Goal: Task Accomplishment & Management: Manage account settings

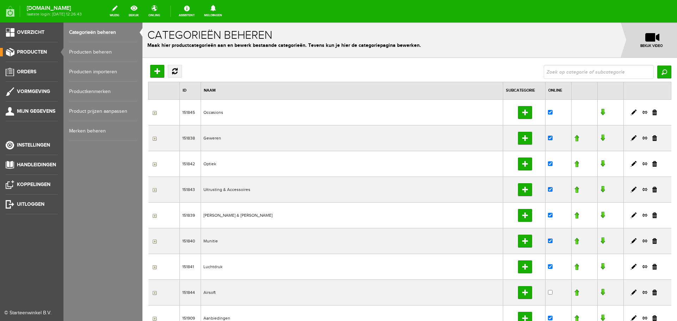
click at [102, 53] on link "Producten beheren" at bounding box center [103, 52] width 68 height 20
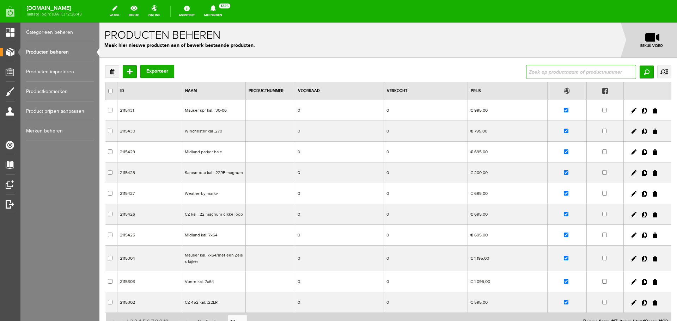
click at [552, 70] on input "text" at bounding box center [581, 72] width 110 height 14
type input "falcon"
click at [644, 75] on input "Zoeken" at bounding box center [646, 72] width 14 height 13
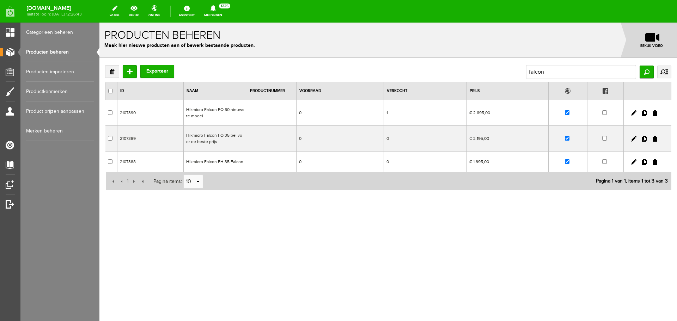
click at [239, 160] on td "Hikmicro Falcon FH 35 Falcon" at bounding box center [215, 162] width 63 height 21
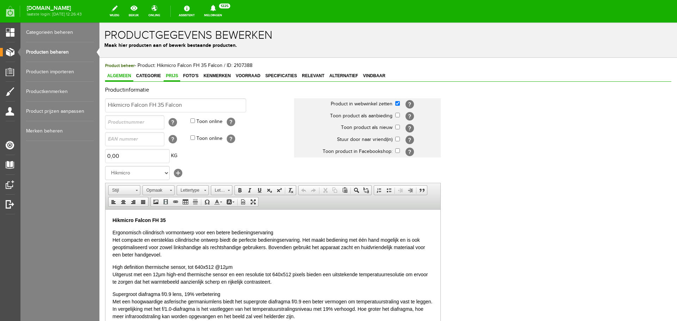
click at [173, 75] on span "Prijs" at bounding box center [172, 75] width 17 height 5
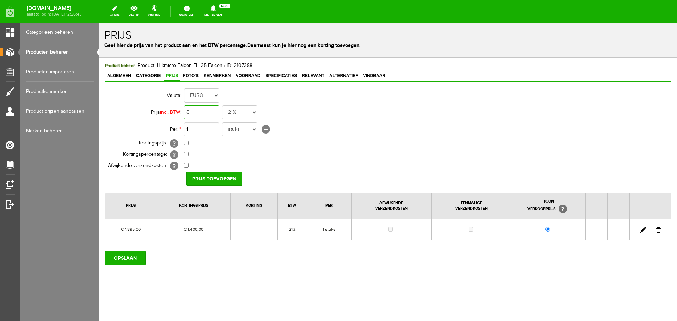
click at [210, 111] on input "0" at bounding box center [201, 112] width 35 height 14
type input "€ 1.895,00"
click at [186, 142] on input "checkbox" at bounding box center [186, 143] width 5 height 5
checkbox input "true"
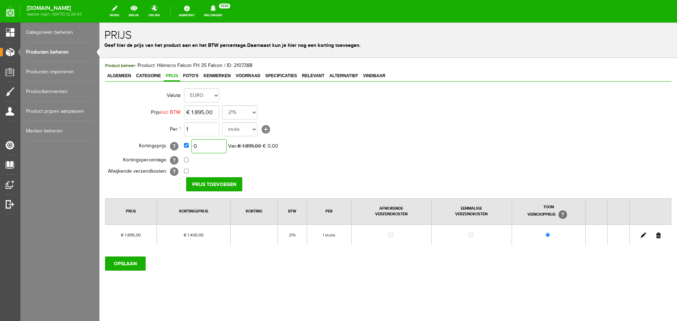
click at [212, 142] on input "0" at bounding box center [208, 146] width 35 height 14
type input "€ 1.450,00"
click at [198, 179] on input "Prijs toevoegen" at bounding box center [214, 184] width 56 height 14
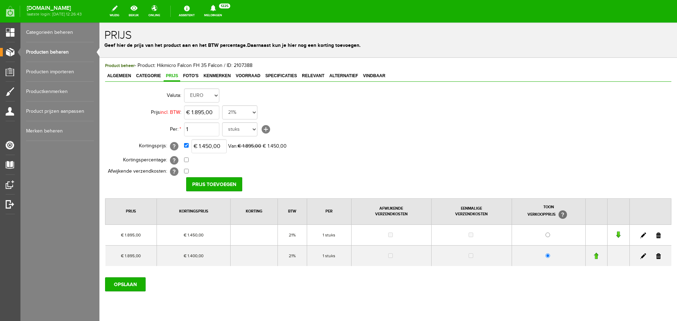
click at [656, 254] on link at bounding box center [658, 256] width 5 height 6
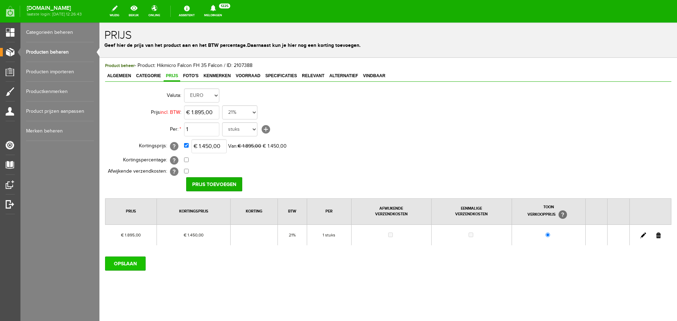
click at [134, 265] on input "OPSLAAN" at bounding box center [125, 264] width 41 height 14
click at [127, 260] on input "OPSLAAN" at bounding box center [125, 264] width 41 height 14
click at [126, 265] on input "OPSLAAN" at bounding box center [125, 264] width 41 height 14
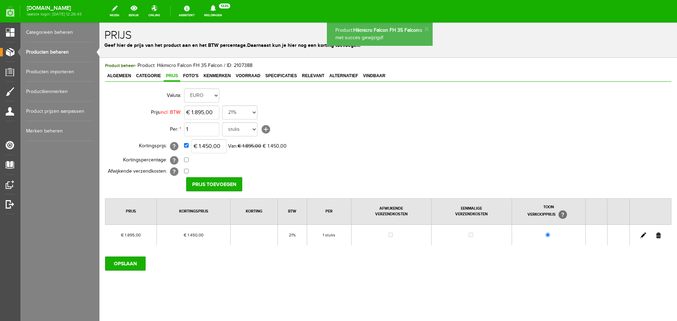
click at [69, 54] on link "Producten beheren" at bounding box center [60, 52] width 68 height 20
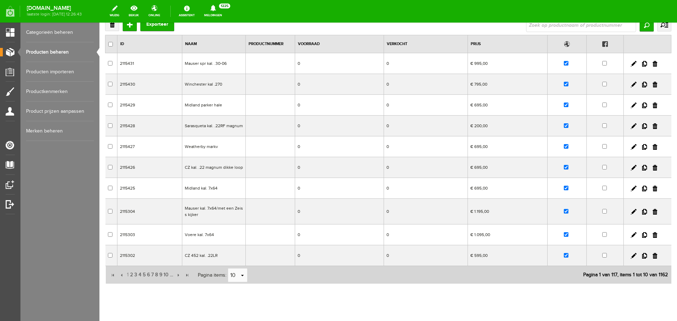
scroll to position [63, 0]
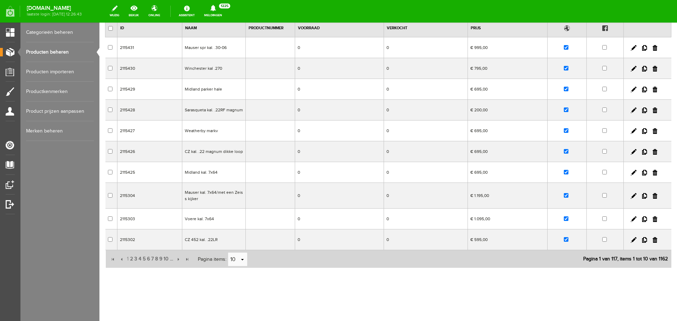
click at [65, 51] on link "Producten beheren" at bounding box center [60, 52] width 68 height 20
click at [41, 49] on link "Producten beheren" at bounding box center [60, 52] width 68 height 20
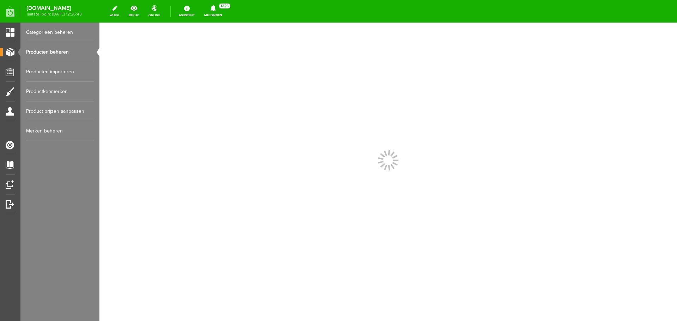
scroll to position [0, 0]
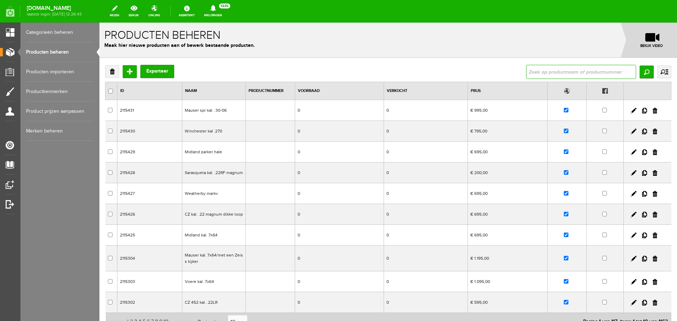
click at [531, 72] on input "text" at bounding box center [581, 72] width 110 height 14
type input "deerhunter"
click at [643, 71] on input "Zoeken" at bounding box center [646, 72] width 14 height 13
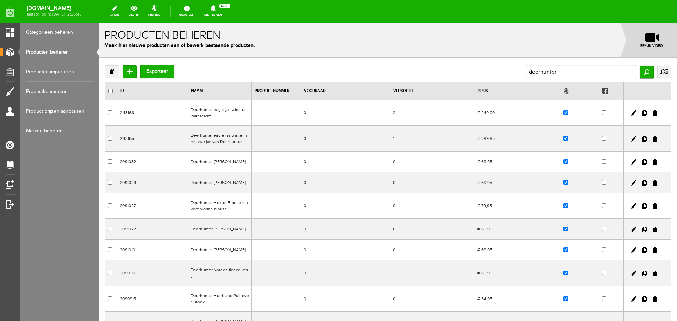
click at [218, 116] on td "Deerhunter eagle jas wind en waterdicht" at bounding box center [219, 113] width 63 height 26
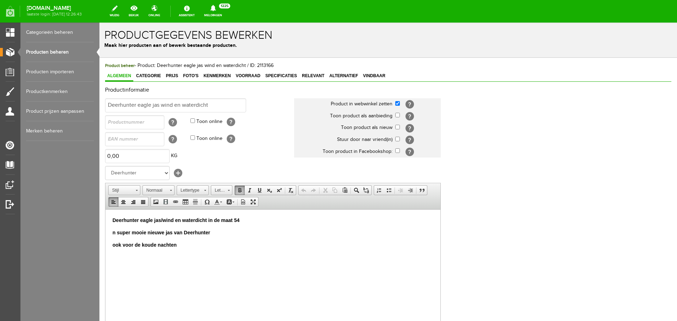
click at [183, 248] on p "ook voor de koude nachten" at bounding box center [272, 244] width 321 height 7
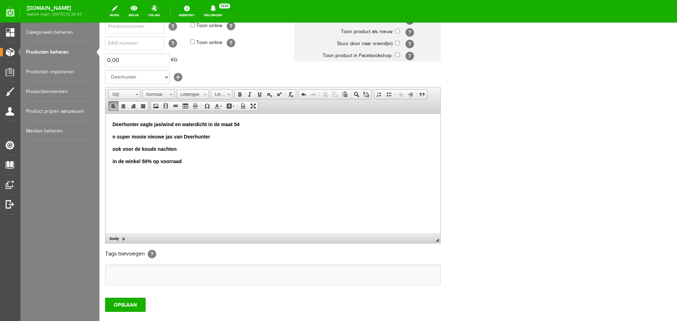
scroll to position [139, 0]
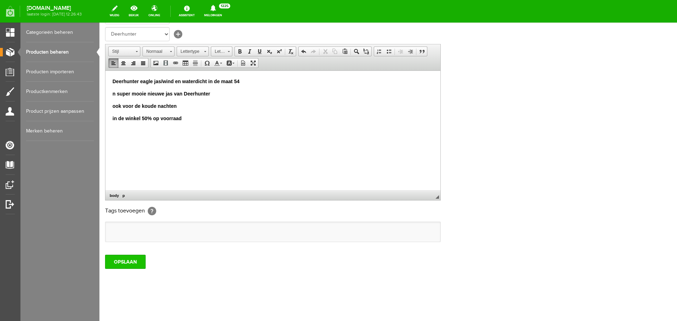
click at [127, 263] on input "OPSLAAN" at bounding box center [125, 262] width 41 height 14
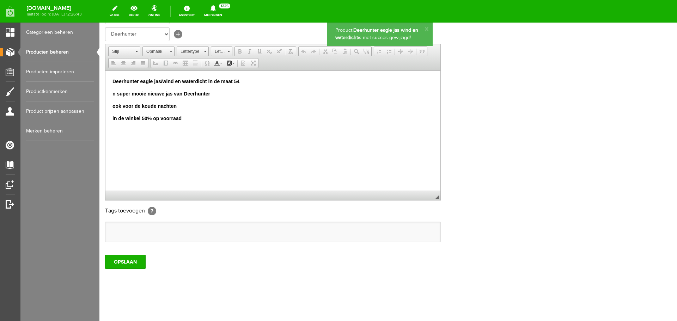
scroll to position [0, 0]
click at [50, 53] on link "Producten beheren" at bounding box center [60, 52] width 68 height 20
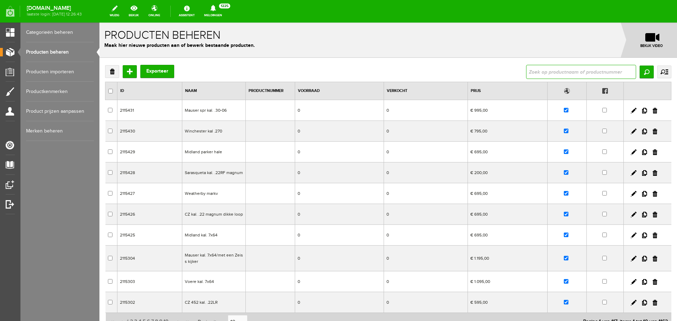
click at [542, 71] on input "text" at bounding box center [581, 72] width 110 height 14
type input "deerhunter"
click at [640, 66] on input "Zoeken" at bounding box center [646, 72] width 14 height 13
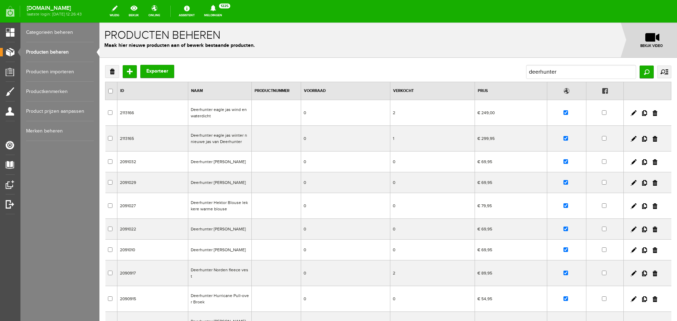
click at [333, 166] on td "0" at bounding box center [345, 162] width 89 height 21
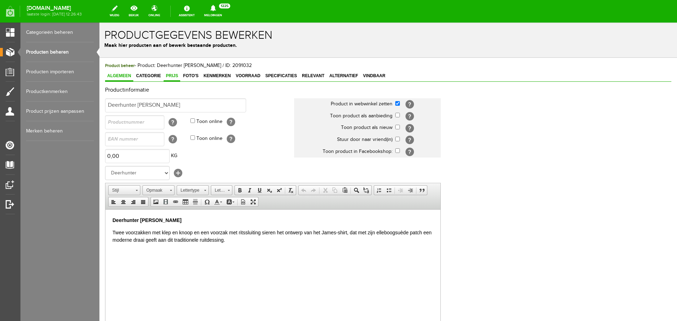
click at [175, 75] on span "Prijs" at bounding box center [172, 75] width 17 height 5
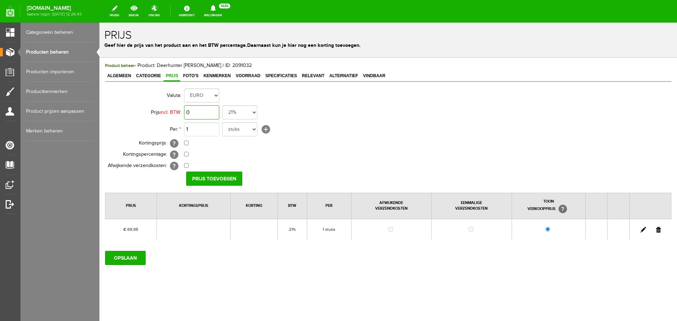
click at [210, 109] on input "0" at bounding box center [201, 112] width 35 height 14
type input "€ 99,95"
click at [233, 175] on input "Prijs toevoegen" at bounding box center [214, 179] width 56 height 14
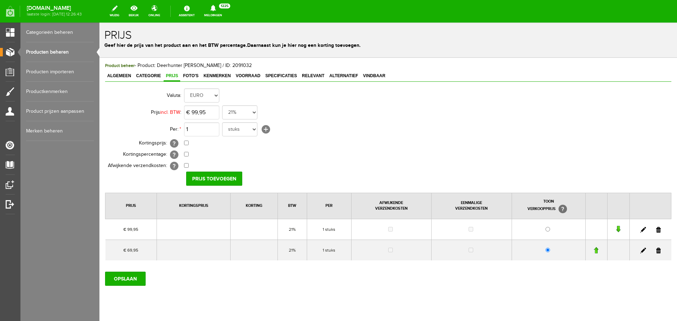
drag, startPoint x: 653, startPoint y: 250, endPoint x: 453, endPoint y: 43, distance: 287.9
click at [656, 250] on link at bounding box center [658, 251] width 5 height 6
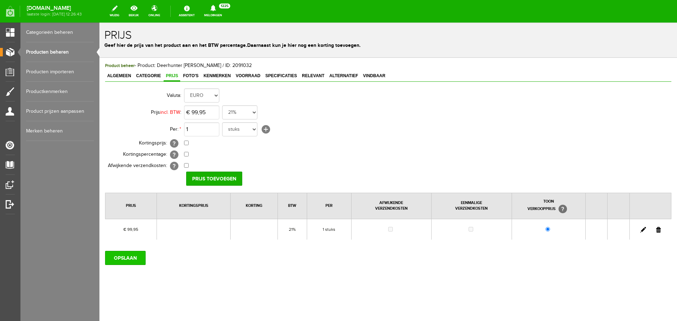
click at [119, 253] on input "OPSLAAN" at bounding box center [125, 258] width 41 height 14
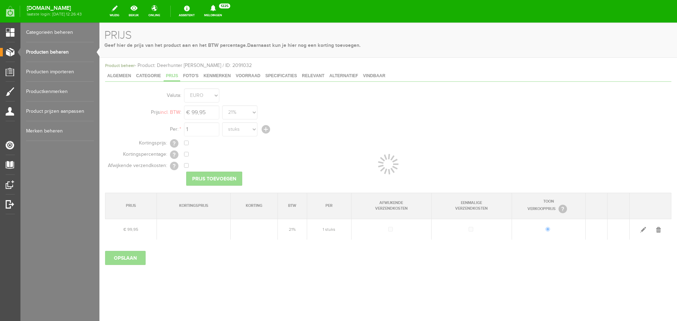
click at [53, 49] on link "Producten beheren" at bounding box center [60, 52] width 68 height 20
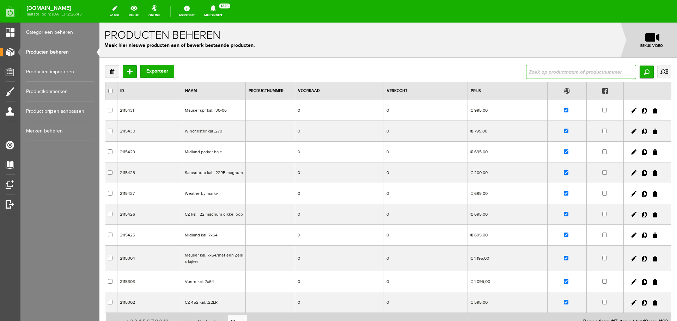
click at [526, 66] on input "text" at bounding box center [581, 72] width 110 height 14
click at [639, 70] on input "Zoeken" at bounding box center [646, 72] width 14 height 13
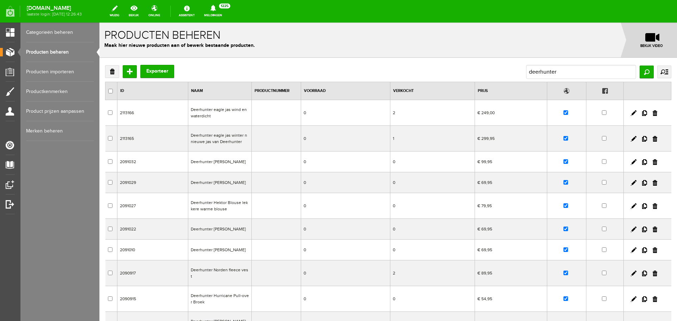
click at [231, 184] on td "Deerhunter [PERSON_NAME]" at bounding box center [219, 182] width 63 height 21
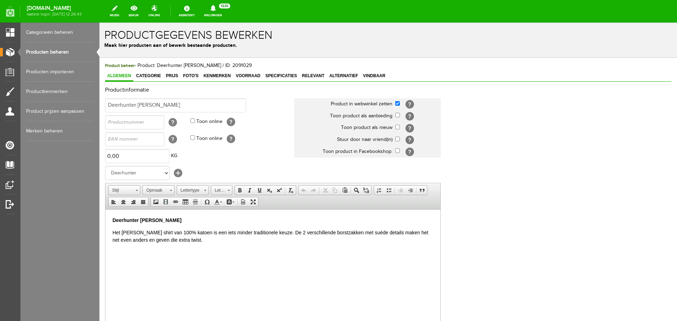
click at [69, 51] on link "Producten beheren" at bounding box center [60, 52] width 68 height 20
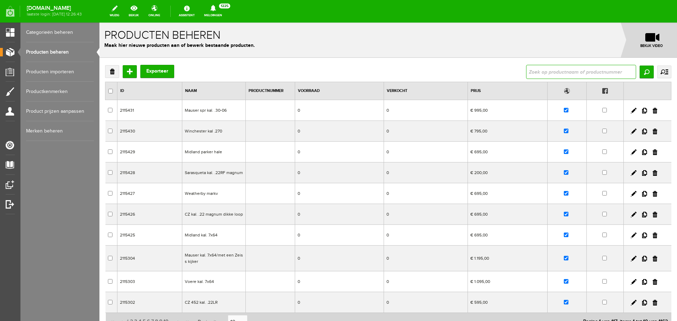
click at [531, 70] on input "text" at bounding box center [581, 72] width 110 height 14
type input "deerhunter"
click at [639, 68] on input "Zoeken" at bounding box center [646, 72] width 14 height 13
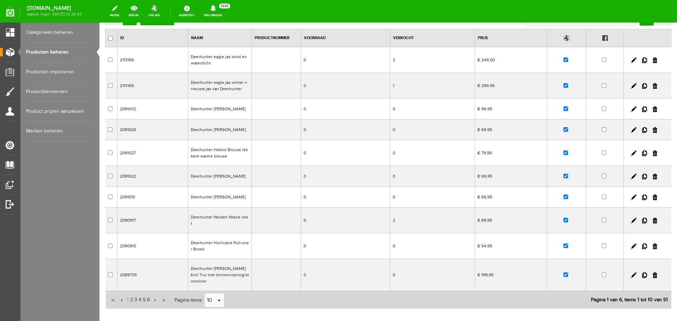
scroll to position [70, 0]
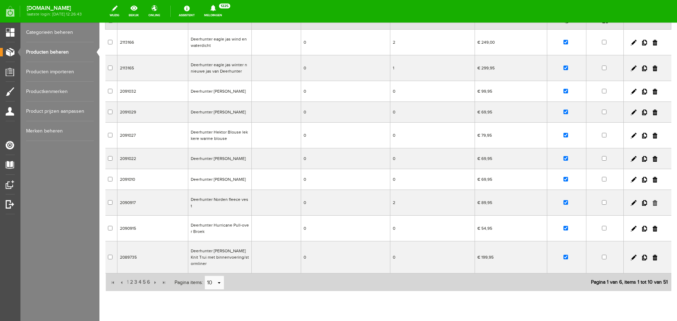
drag, startPoint x: 647, startPoint y: 202, endPoint x: 462, endPoint y: 44, distance: 243.6
click at [652, 202] on link at bounding box center [654, 203] width 5 height 6
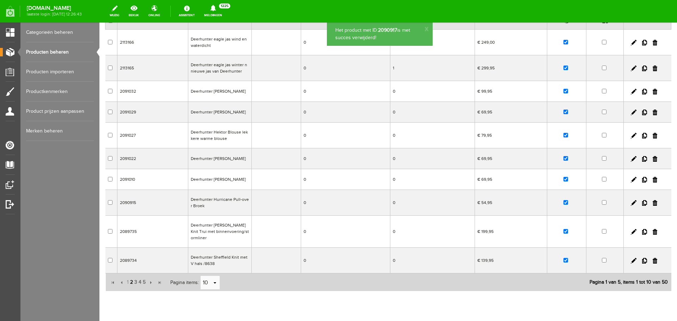
click at [130, 275] on span "2" at bounding box center [131, 282] width 4 height 14
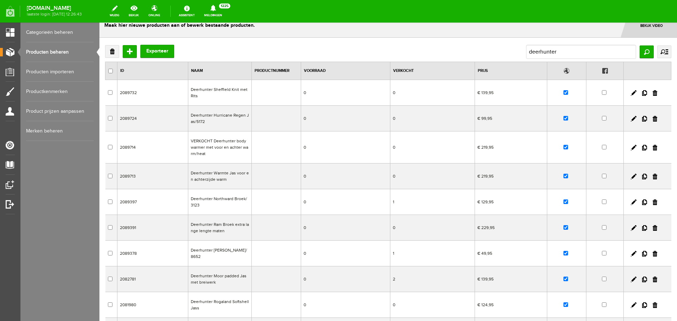
scroll to position [0, 0]
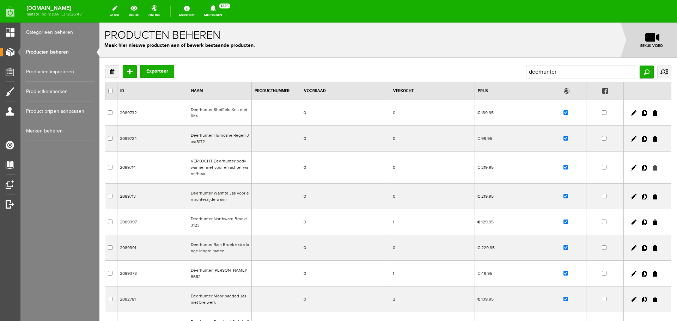
click at [652, 167] on link at bounding box center [654, 168] width 5 height 6
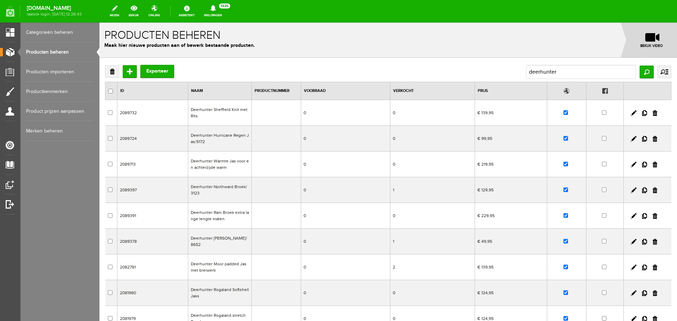
click at [240, 198] on td "Deerhunter Northward Broek/3123" at bounding box center [219, 190] width 63 height 26
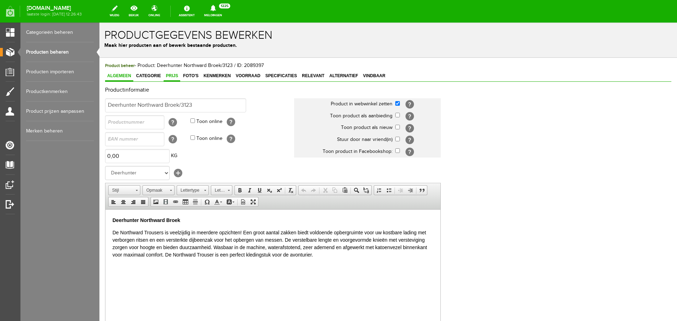
click at [174, 76] on span "Prijs" at bounding box center [172, 75] width 17 height 5
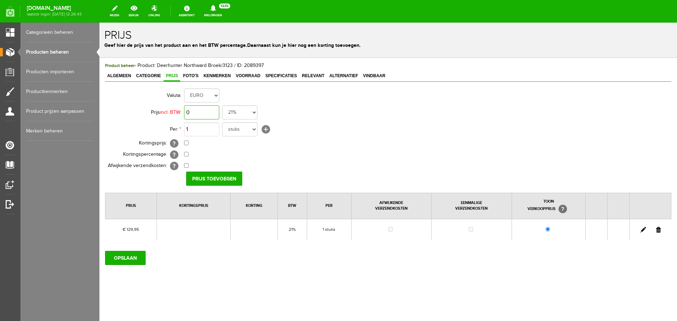
click at [210, 111] on input "0" at bounding box center [201, 112] width 35 height 14
type input "€ 159,00"
click at [207, 183] on input "Prijs toevoegen" at bounding box center [214, 179] width 56 height 14
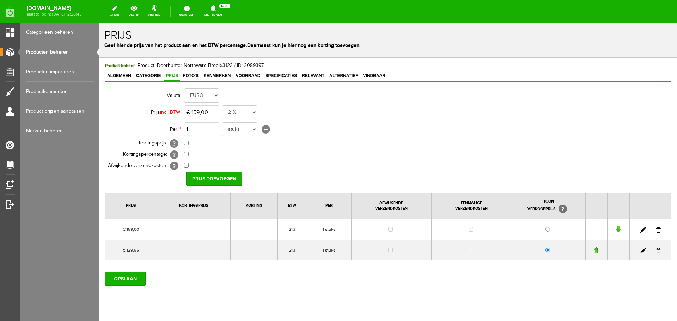
drag, startPoint x: 655, startPoint y: 250, endPoint x: 448, endPoint y: 42, distance: 293.3
click at [656, 250] on link at bounding box center [658, 251] width 5 height 6
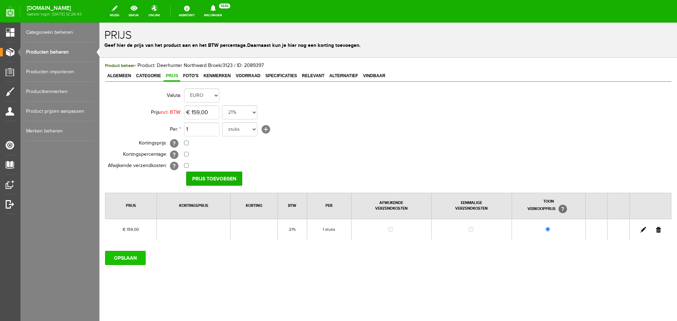
click at [130, 255] on input "OPSLAAN" at bounding box center [125, 258] width 41 height 14
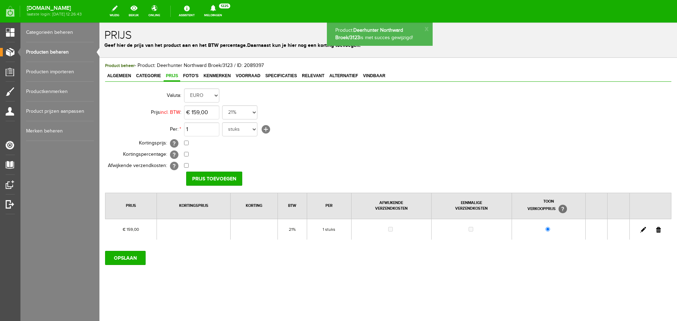
click at [65, 53] on link "Producten beheren" at bounding box center [60, 52] width 68 height 20
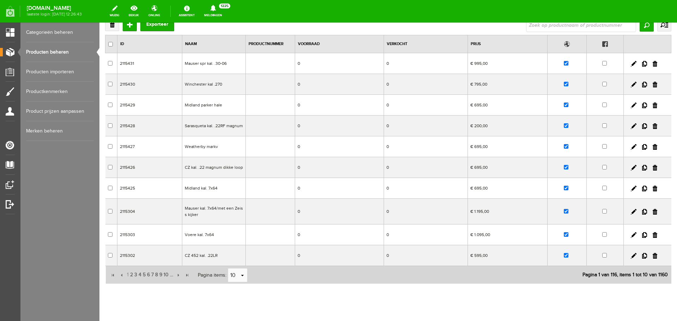
scroll to position [48, 0]
click at [131, 273] on span "2" at bounding box center [131, 274] width 4 height 14
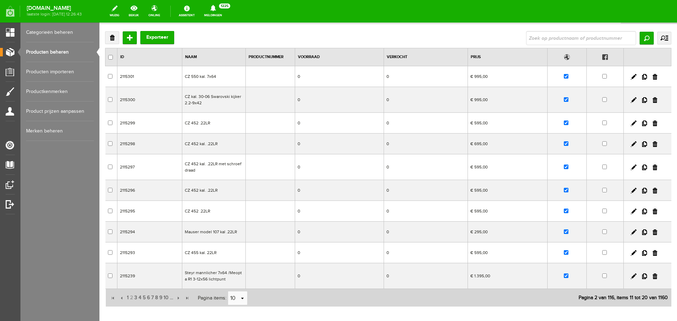
scroll to position [0, 0]
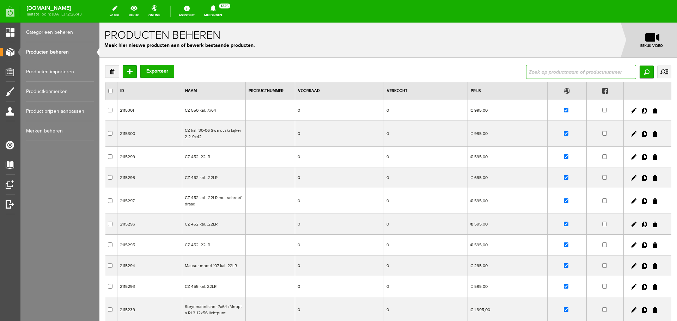
click at [538, 71] on input "text" at bounding box center [581, 72] width 110 height 14
type input "deerhunter"
click at [641, 80] on div "Verwijderen Toevoegen Exporteer deerhunter Zoeken uitgebreid zoeken Categorie O…" at bounding box center [388, 203] width 566 height 276
click at [640, 70] on input "Zoeken" at bounding box center [646, 72] width 14 height 13
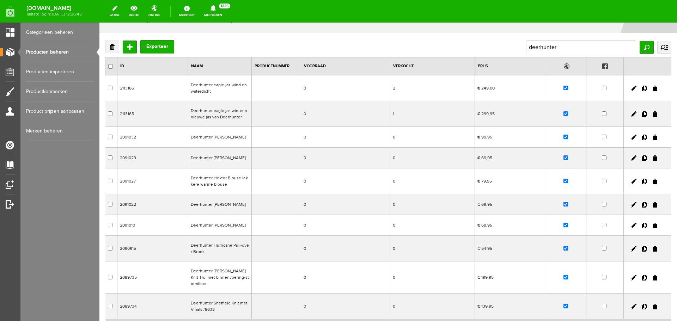
scroll to position [35, 0]
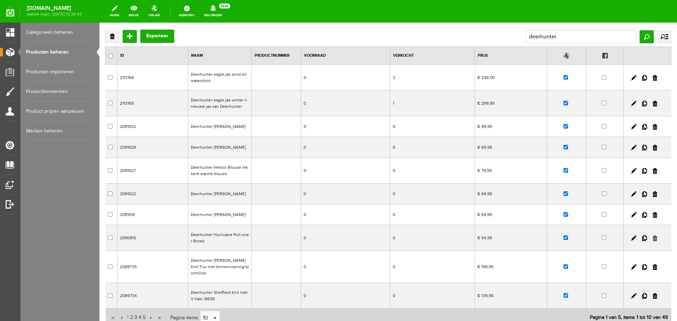
drag, startPoint x: 648, startPoint y: 239, endPoint x: 454, endPoint y: 43, distance: 276.4
click at [652, 239] on link at bounding box center [654, 238] width 5 height 6
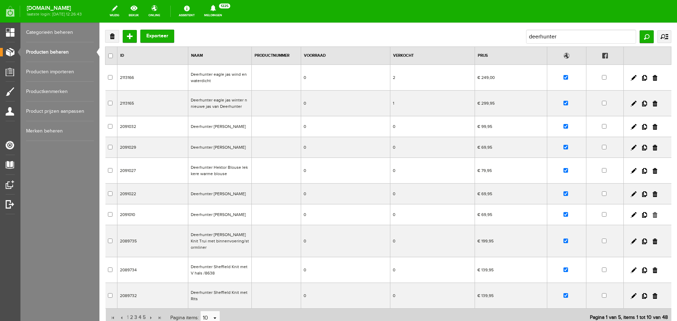
drag, startPoint x: 649, startPoint y: 213, endPoint x: 456, endPoint y: 43, distance: 256.7
click at [652, 213] on link at bounding box center [654, 215] width 5 height 6
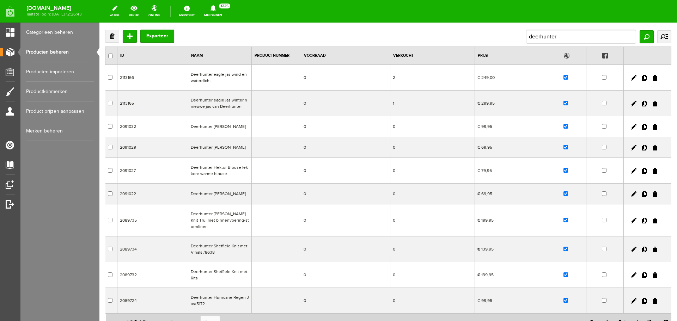
click at [136, 316] on span "3" at bounding box center [136, 322] width 4 height 14
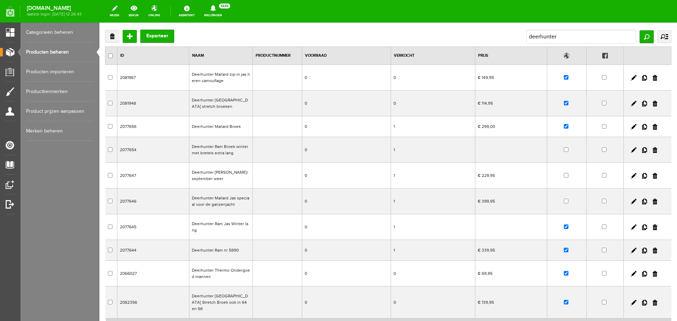
click at [500, 230] on td at bounding box center [511, 227] width 72 height 26
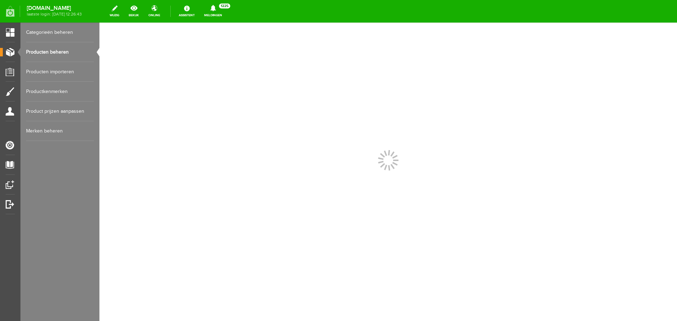
scroll to position [0, 0]
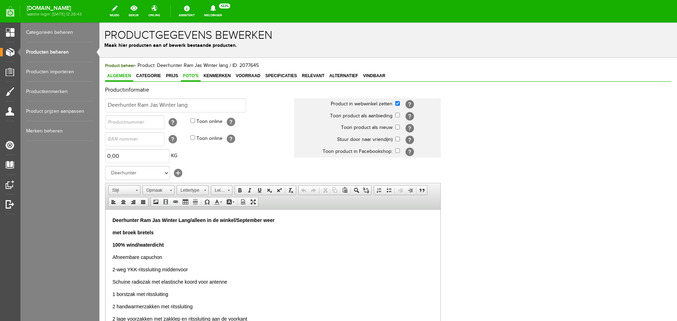
click at [188, 74] on span "Foto's" at bounding box center [191, 75] width 20 height 5
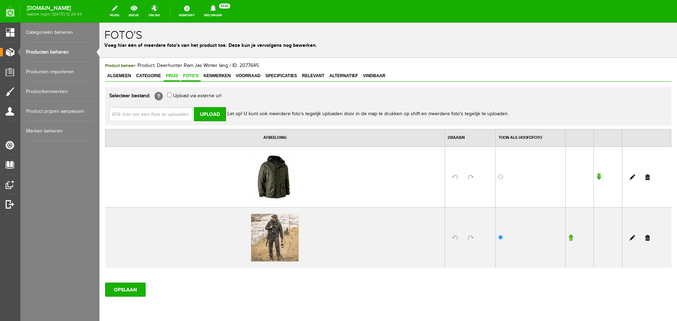
click at [175, 75] on span "Prijs" at bounding box center [172, 75] width 17 height 5
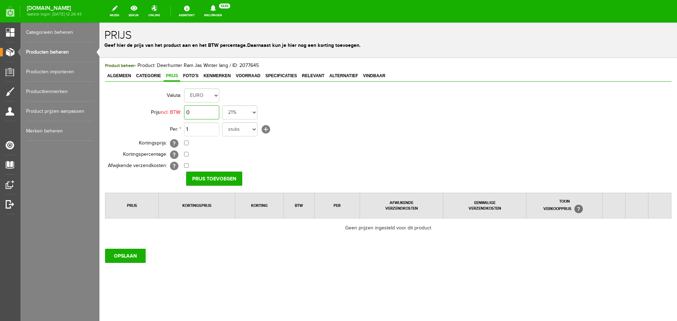
click at [208, 113] on input "0" at bounding box center [201, 112] width 35 height 14
type input "€ 399,00"
click at [224, 176] on input "Prijs toevoegen" at bounding box center [214, 179] width 56 height 14
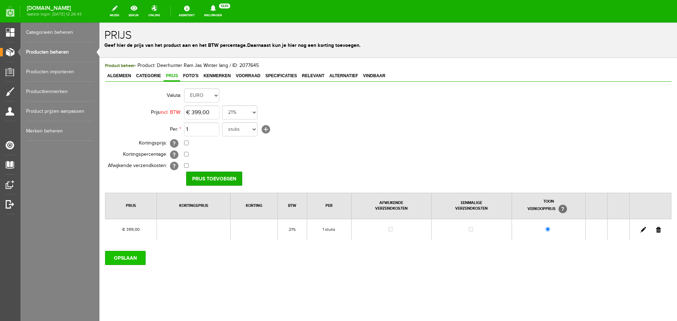
click at [133, 259] on input "OPSLAAN" at bounding box center [125, 258] width 41 height 14
click at [66, 52] on link "Producten beheren" at bounding box center [60, 52] width 68 height 20
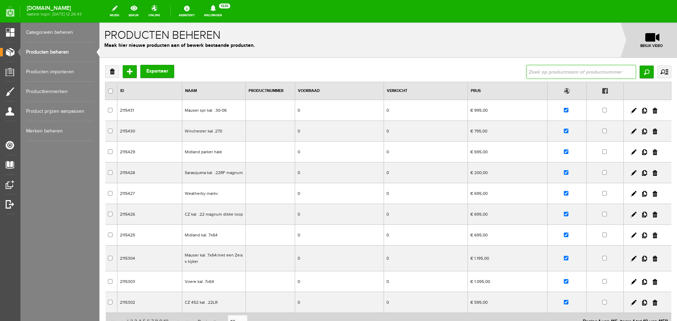
click at [528, 74] on input "text" at bounding box center [581, 72] width 110 height 14
click at [642, 72] on input "Zoeken" at bounding box center [646, 72] width 14 height 13
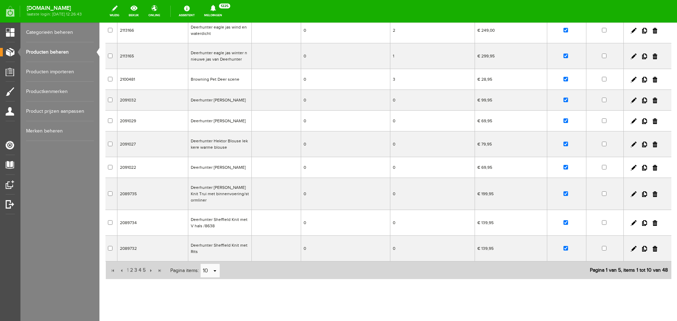
scroll to position [87, 0]
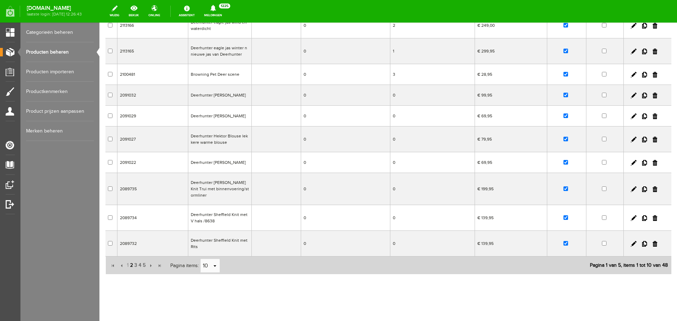
click at [132, 259] on span "2" at bounding box center [131, 265] width 4 height 14
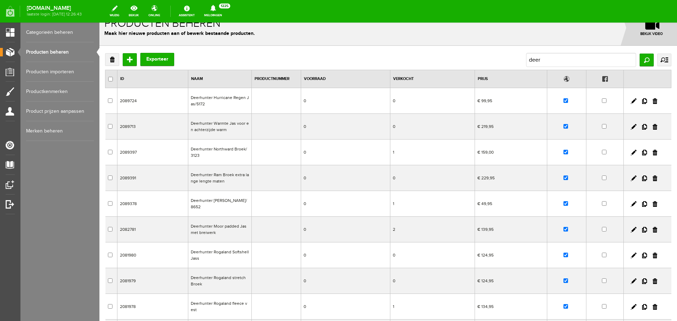
scroll to position [0, 0]
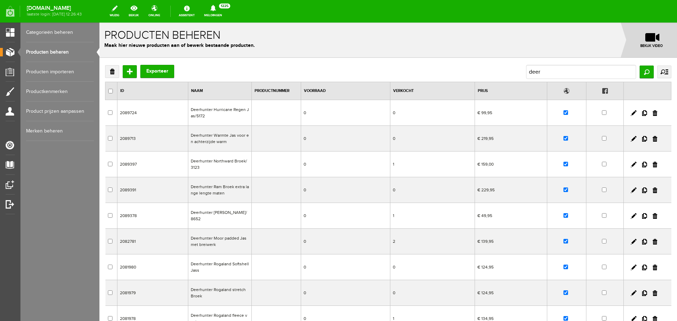
click at [342, 244] on td "0" at bounding box center [345, 242] width 89 height 26
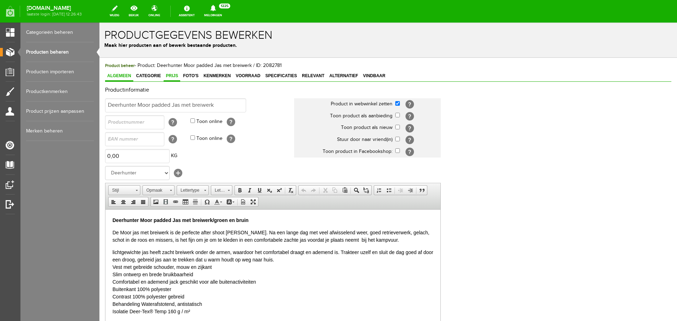
click at [169, 76] on span "Prijs" at bounding box center [172, 75] width 17 height 5
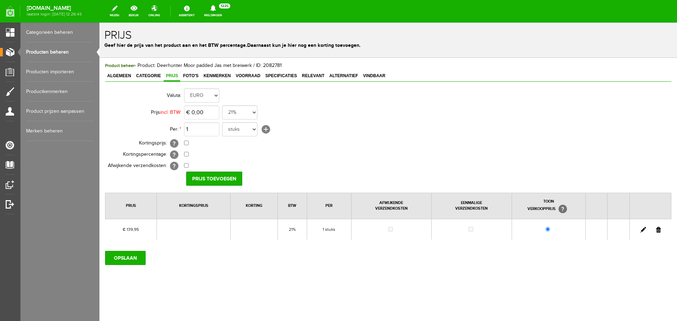
click at [70, 52] on link "Producten beheren" at bounding box center [60, 52] width 68 height 20
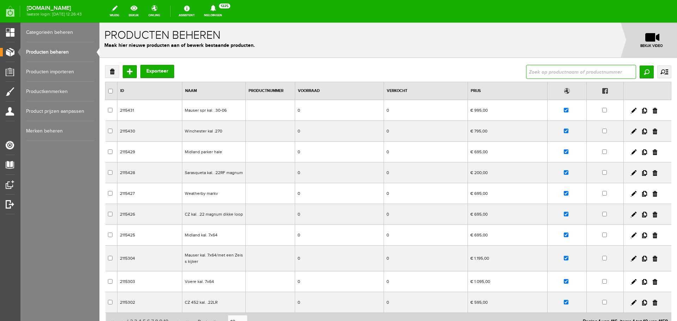
click at [528, 68] on input "text" at bounding box center [581, 72] width 110 height 14
type input "deerhunter"
click at [639, 76] on input "Zoeken" at bounding box center [646, 72] width 14 height 13
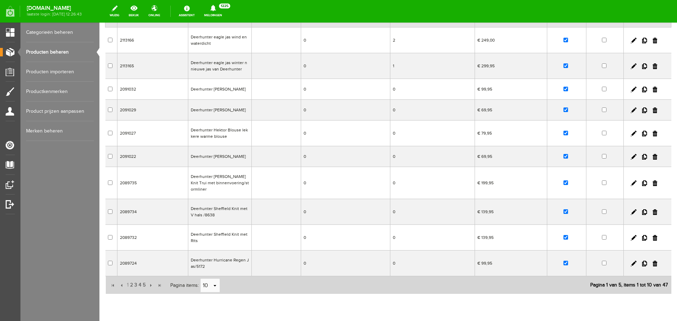
scroll to position [92, 0]
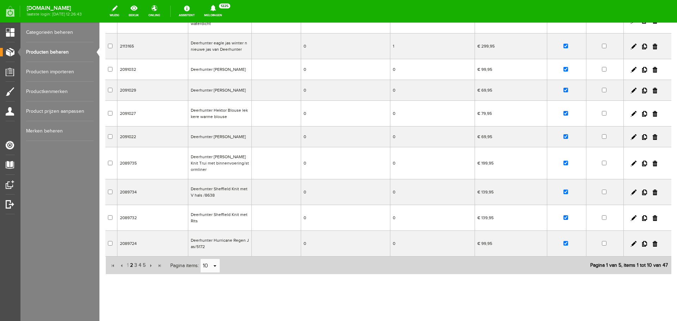
click at [130, 259] on span "2" at bounding box center [131, 265] width 4 height 14
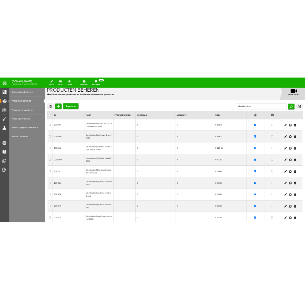
scroll to position [0, 0]
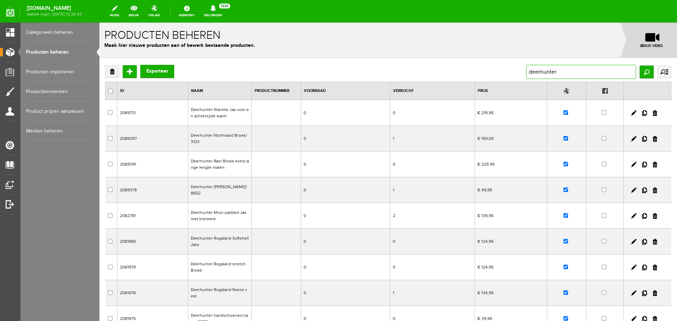
click at [557, 75] on input "deerhunter" at bounding box center [581, 72] width 110 height 14
type input "d"
type input "[PERSON_NAME]"
click at [639, 72] on input "Zoeken" at bounding box center [646, 72] width 14 height 13
click at [642, 70] on input "Zoeken" at bounding box center [646, 72] width 14 height 13
